Goal: Browse casually: Explore the website without a specific task or goal

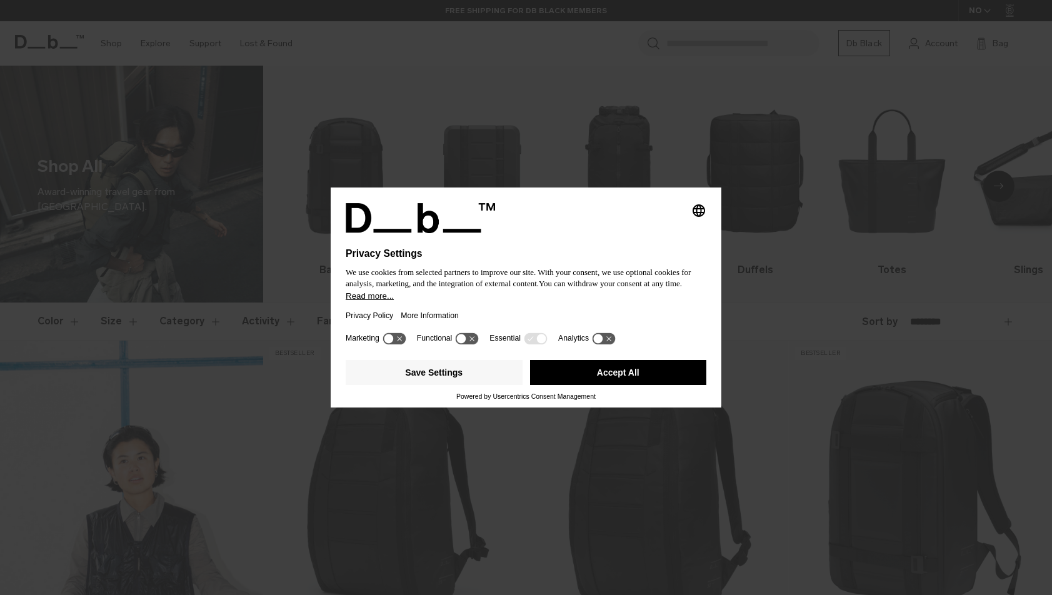
click at [613, 385] on button "Accept All" at bounding box center [618, 372] width 177 height 25
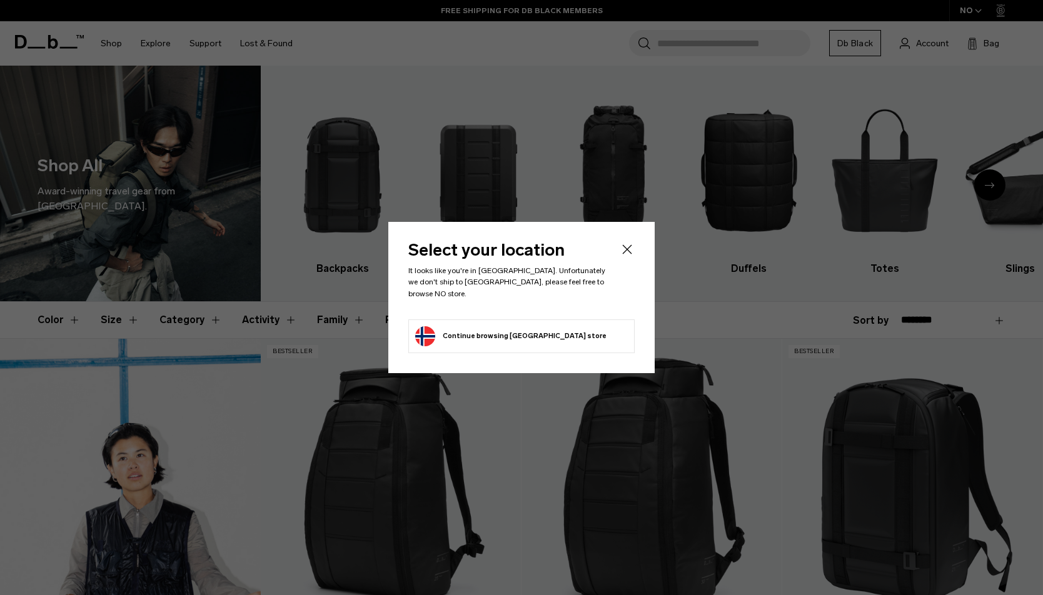
click at [621, 255] on icon "Close" at bounding box center [626, 249] width 15 height 15
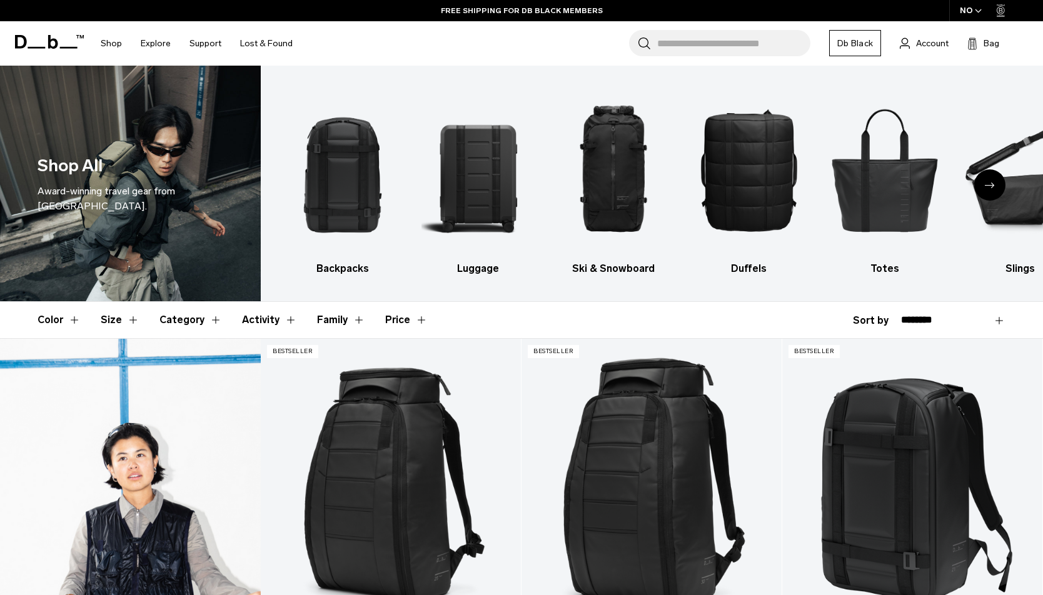
click at [41, 51] on span at bounding box center [49, 42] width 69 height 48
click at [39, 44] on icon at bounding box center [49, 42] width 69 height 14
click at [39, 39] on icon at bounding box center [49, 42] width 69 height 14
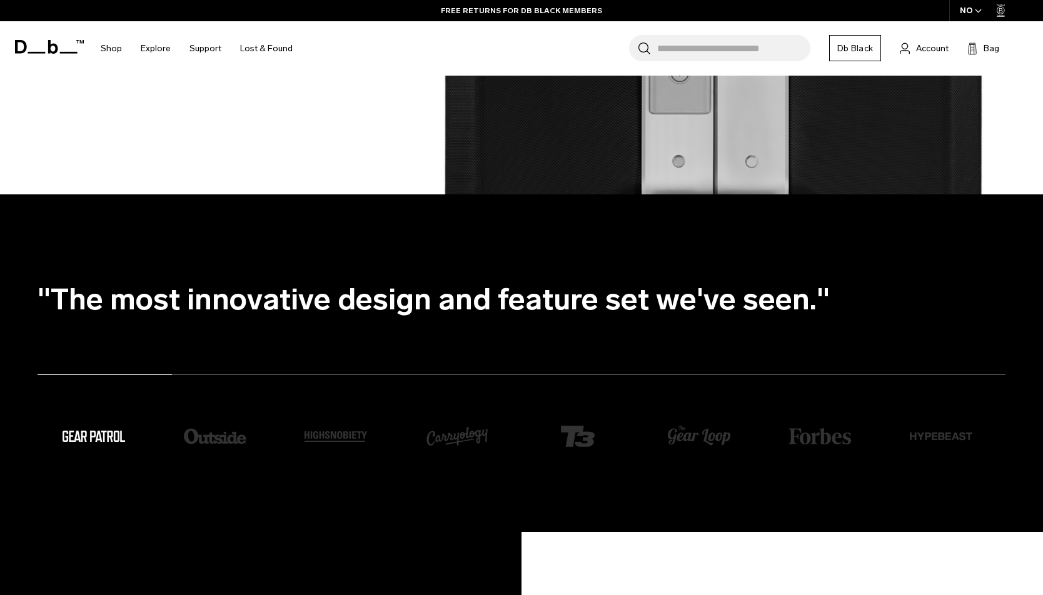
scroll to position [2132, 0]
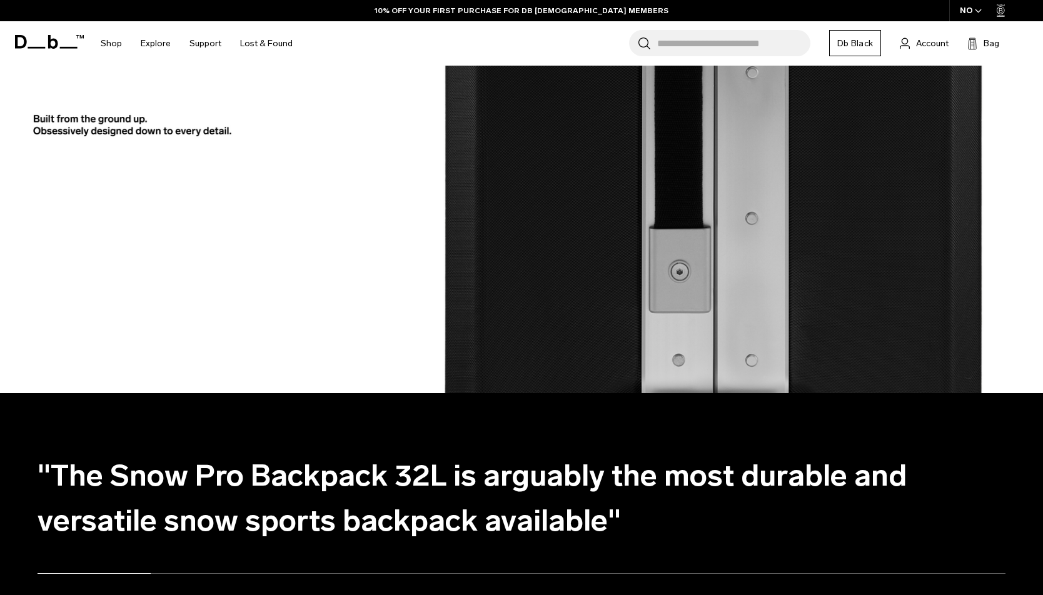
scroll to position [2132, 0]
